Goal: Task Accomplishment & Management: Manage account settings

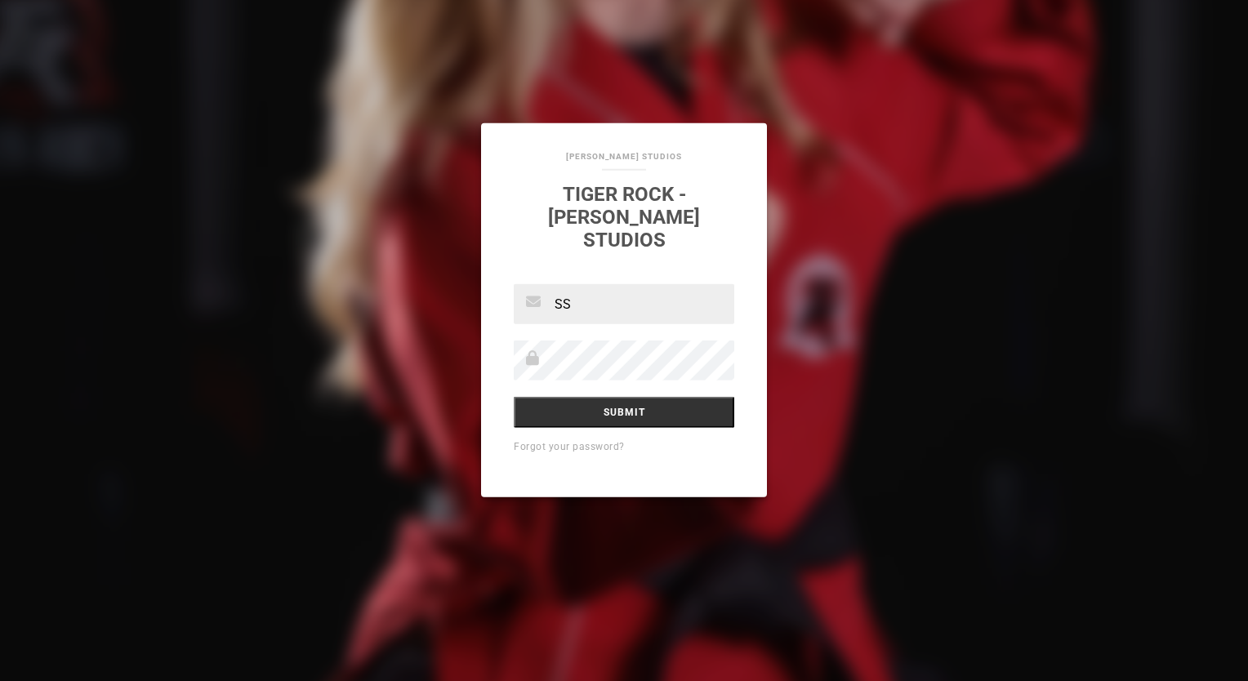
type input "[EMAIL_ADDRESS][DOMAIN_NAME]"
click at [514, 396] on input "Submit" at bounding box center [624, 411] width 221 height 31
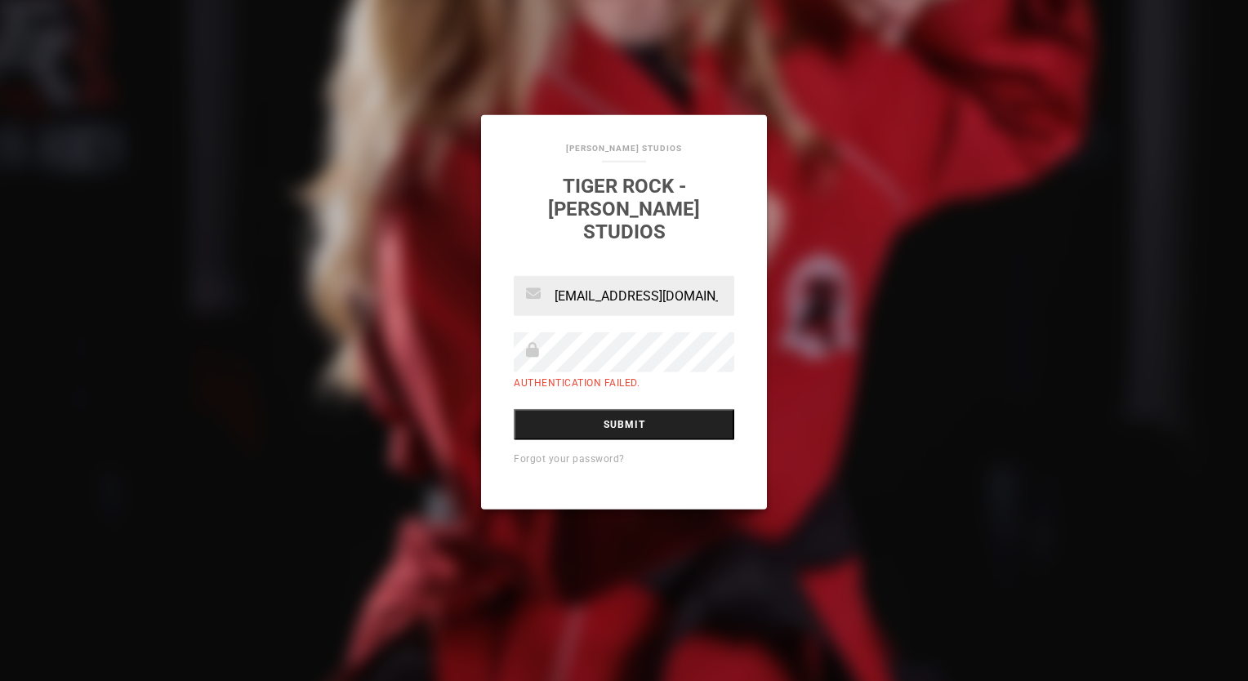
click at [659, 409] on input "Submit" at bounding box center [624, 424] width 221 height 31
